Goal: Task Accomplishment & Management: Complete application form

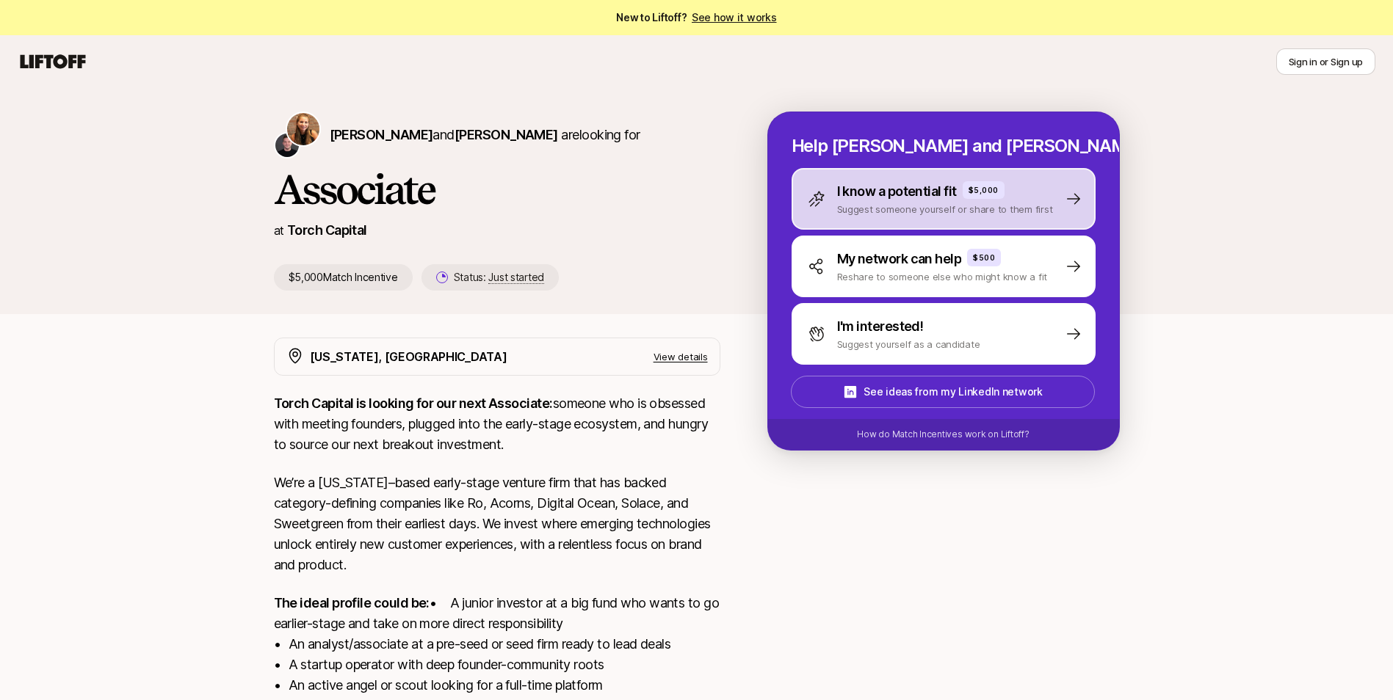
click at [1056, 204] on div "I know a potential fit $5,000 Suggest someone yourself or share to them first" at bounding box center [944, 199] width 304 height 62
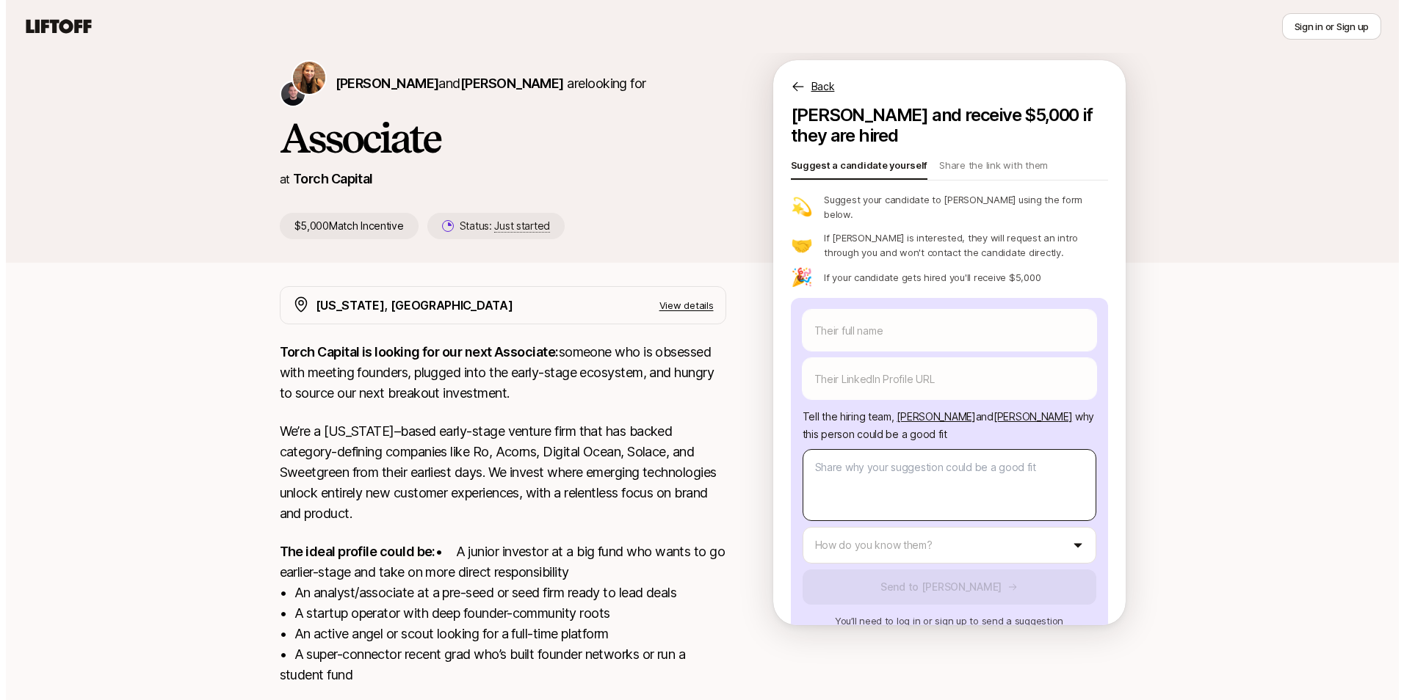
scroll to position [73, 0]
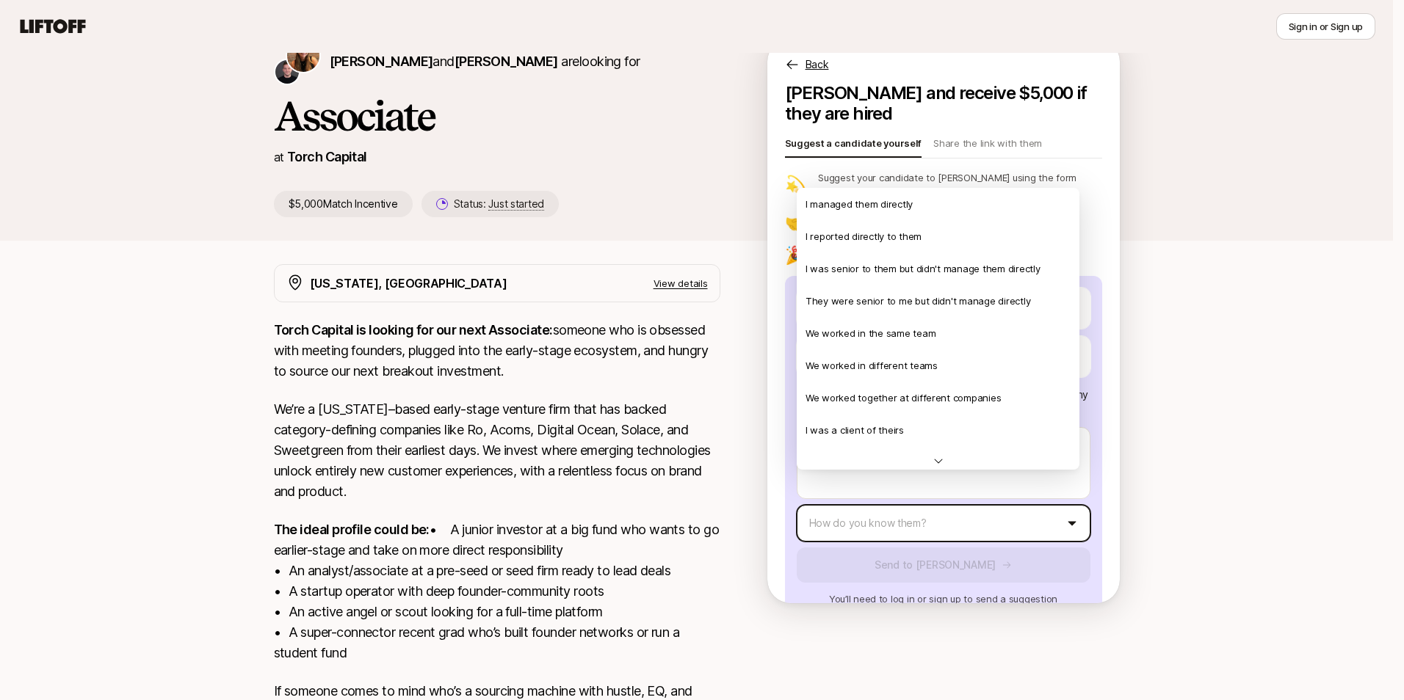
click at [1007, 492] on html "New to Liftoff? See how it works Sign in or Sign up Sign in or Sign up [PERSON_…" at bounding box center [702, 277] width 1404 height 700
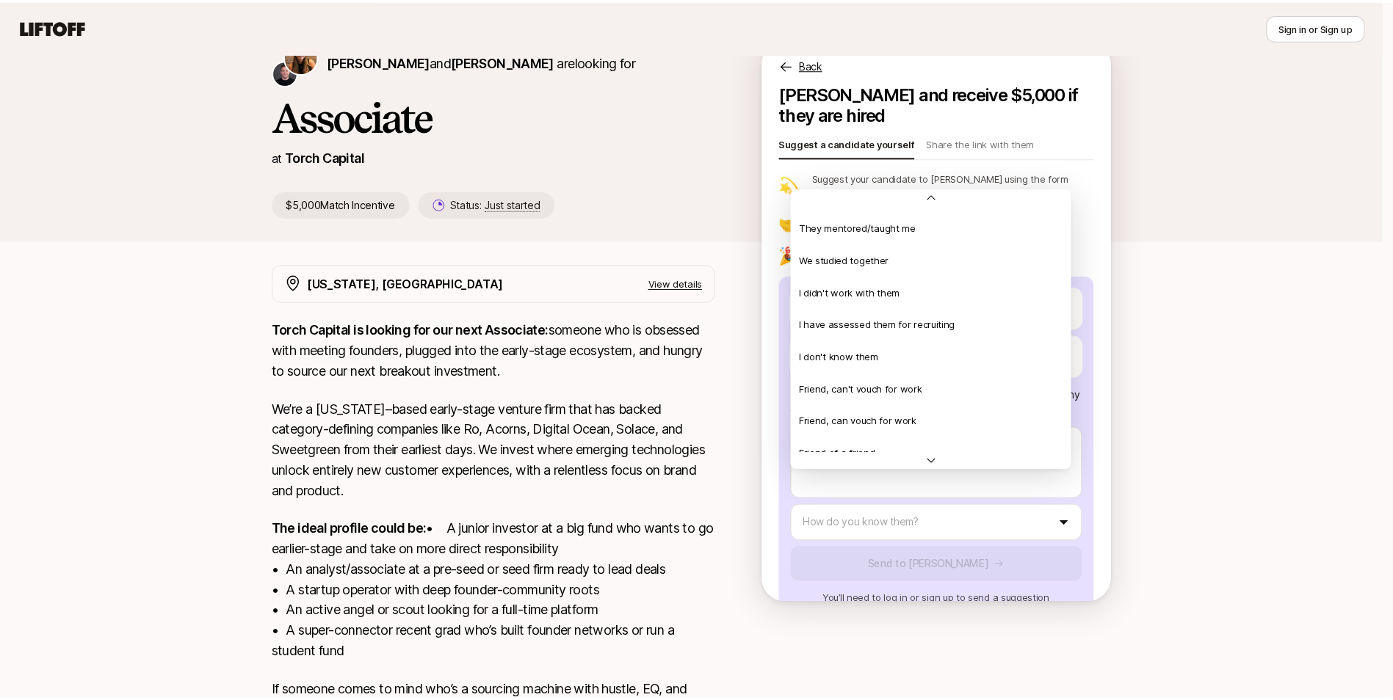
scroll to position [244, 0]
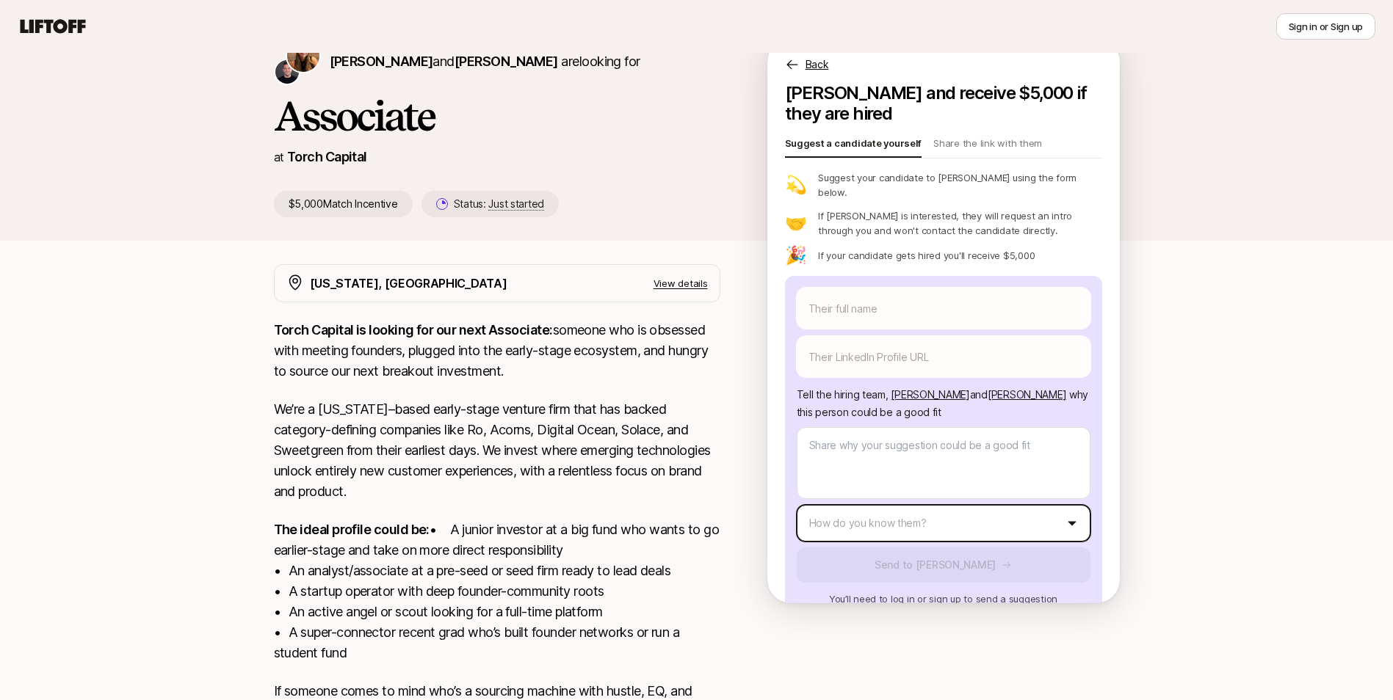
click at [1256, 271] on html "New to Liftoff? See how it works Sign in or Sign up Sign in or Sign up [PERSON_…" at bounding box center [696, 277] width 1393 height 700
click at [982, 136] on p "Share the link with them" at bounding box center [987, 146] width 109 height 21
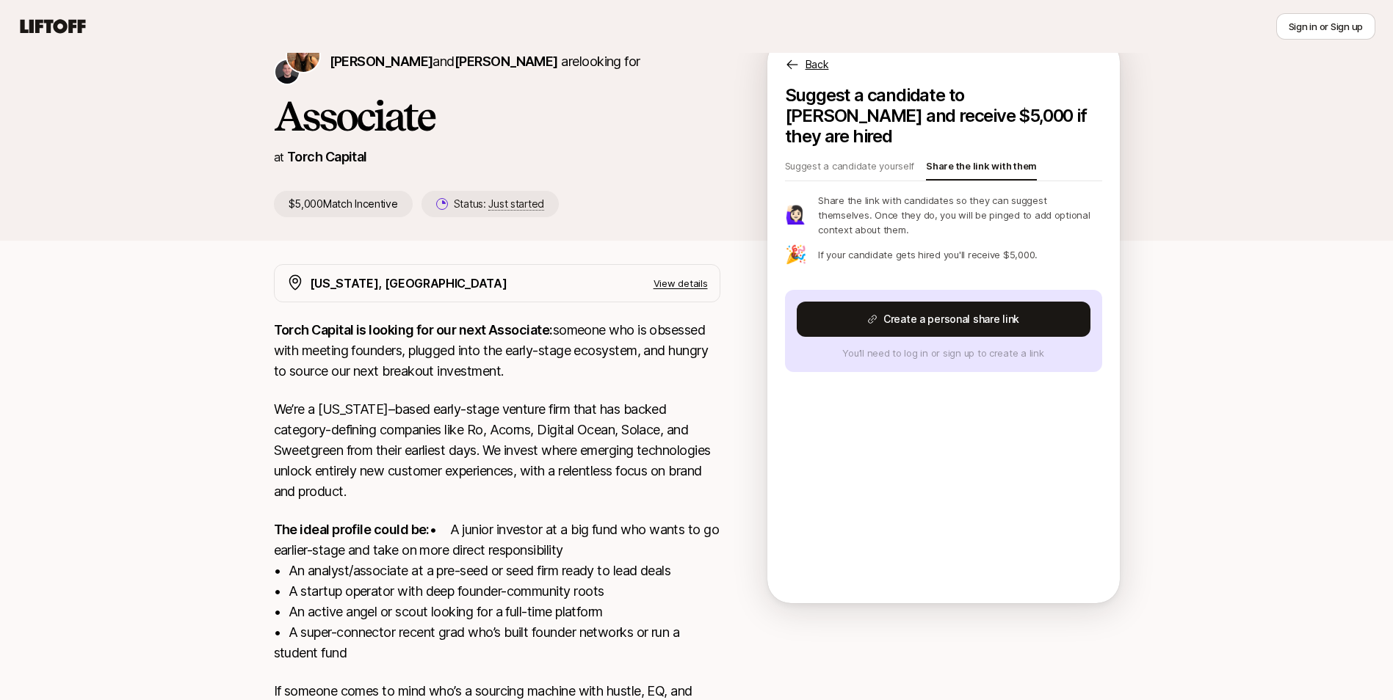
scroll to position [0, 0]
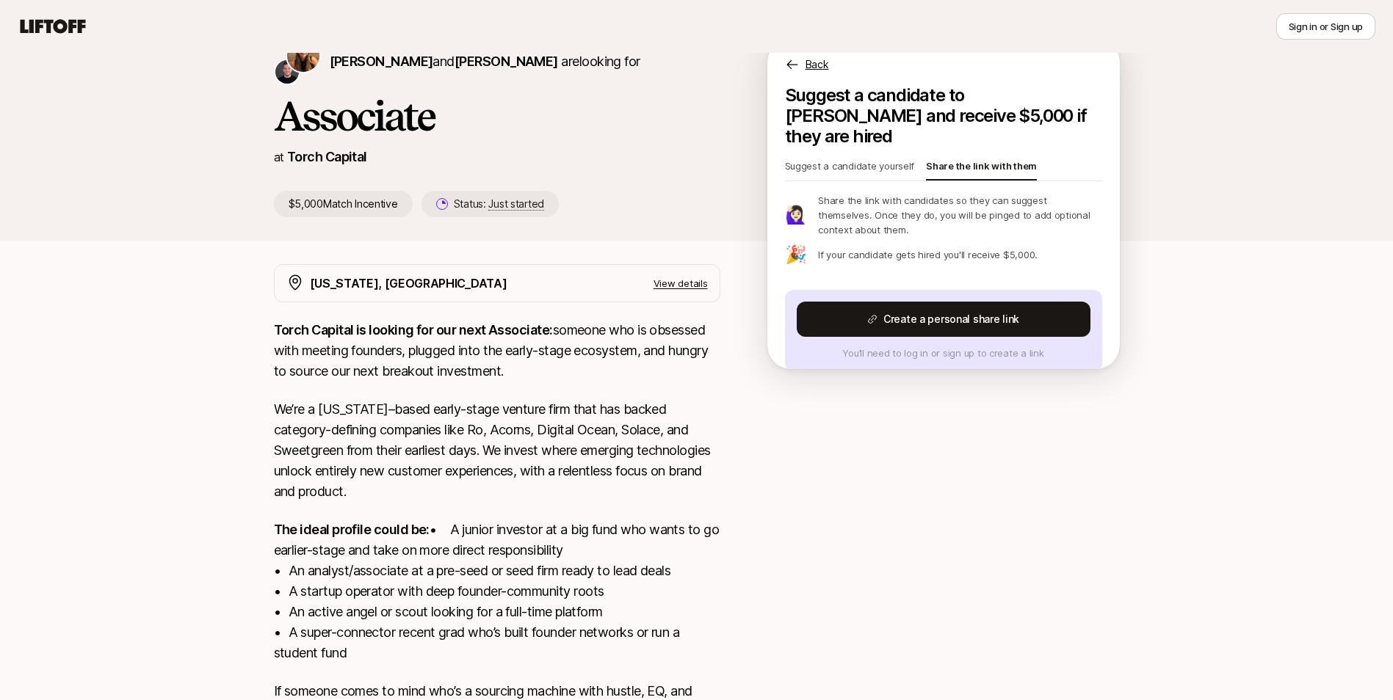
click at [833, 159] on p "Suggest a candidate yourself" at bounding box center [850, 169] width 130 height 21
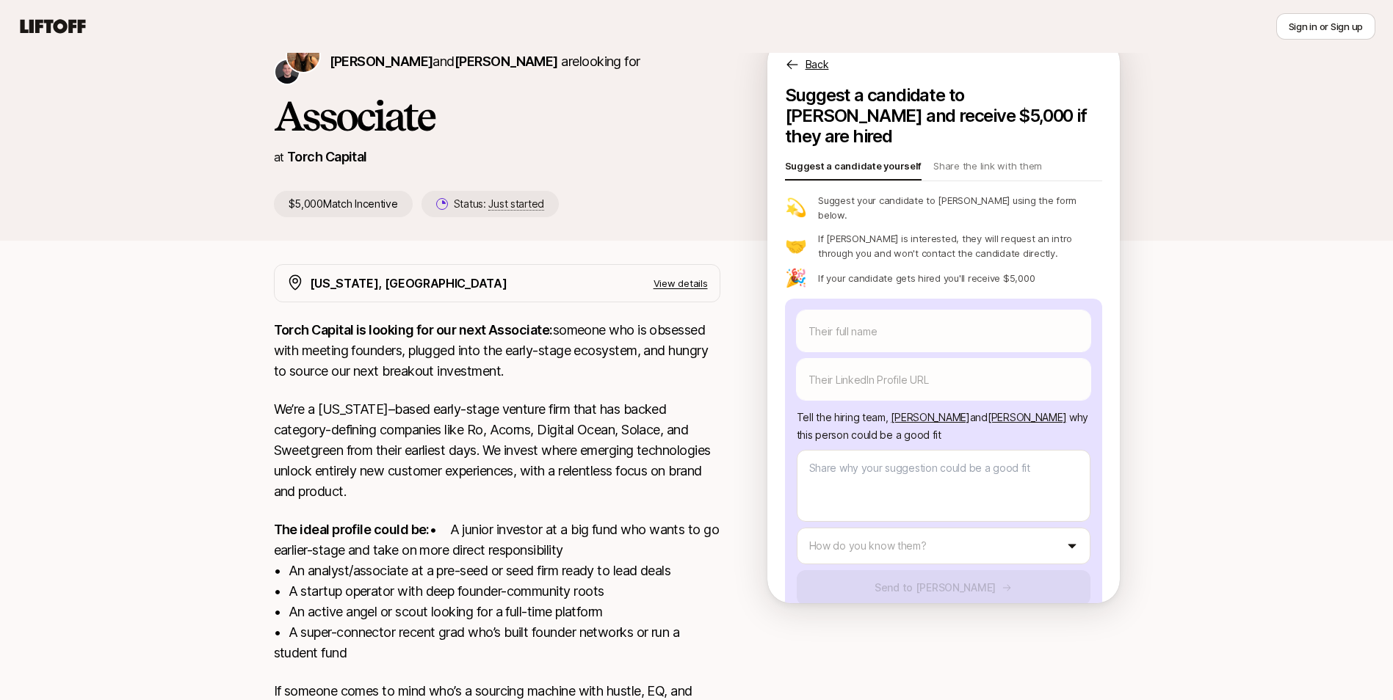
click at [792, 63] on icon at bounding box center [792, 64] width 15 height 15
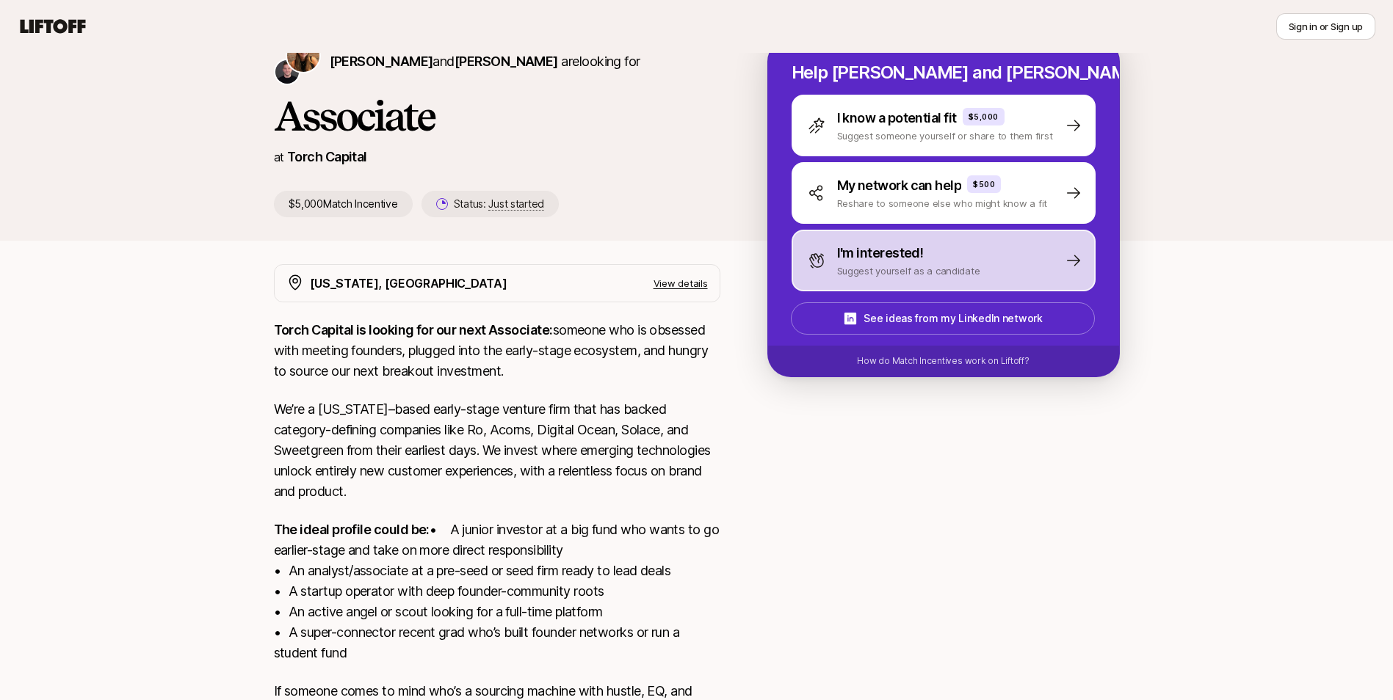
click at [1020, 259] on div "I'm interested! Suggest yourself as a candidate" at bounding box center [944, 261] width 304 height 62
type textarea "x"
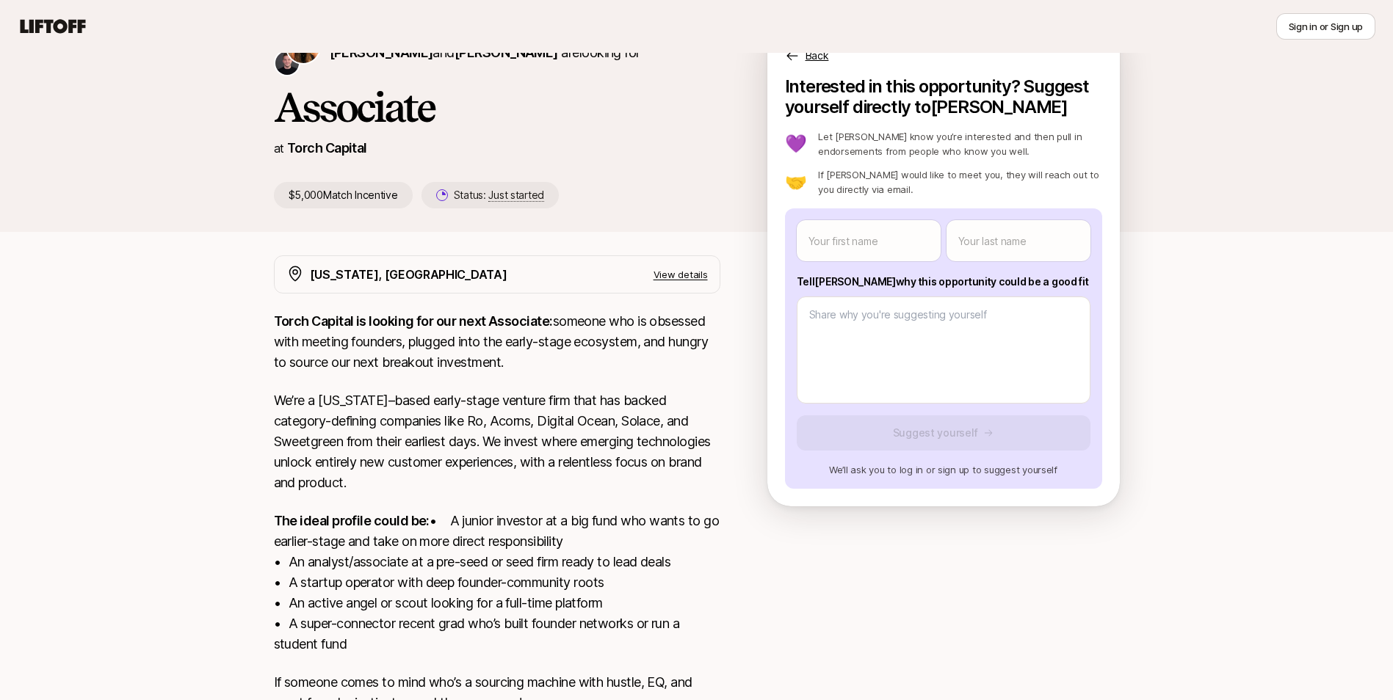
scroll to position [210, 0]
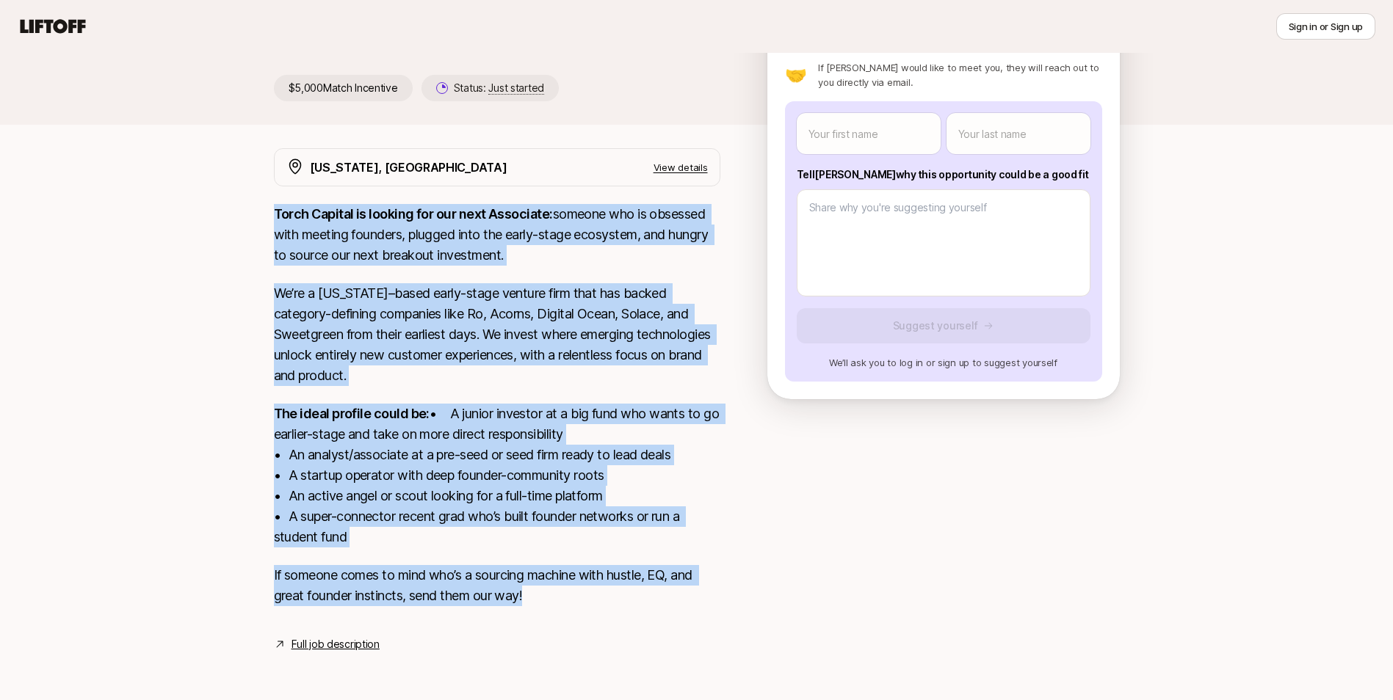
drag, startPoint x: 429, startPoint y: 528, endPoint x: 253, endPoint y: 176, distance: 393.4
click at [253, 176] on div "[PERSON_NAME] and [PERSON_NAME] are looking for Associate at Torch Capital $5,0…" at bounding box center [696, 294] width 1393 height 790
copy div "Lorem Ipsumdo si ametcon adi eli sedd Eiusmodte: incidid utl et dolorema aliq e…"
